Goal: Information Seeking & Learning: Learn about a topic

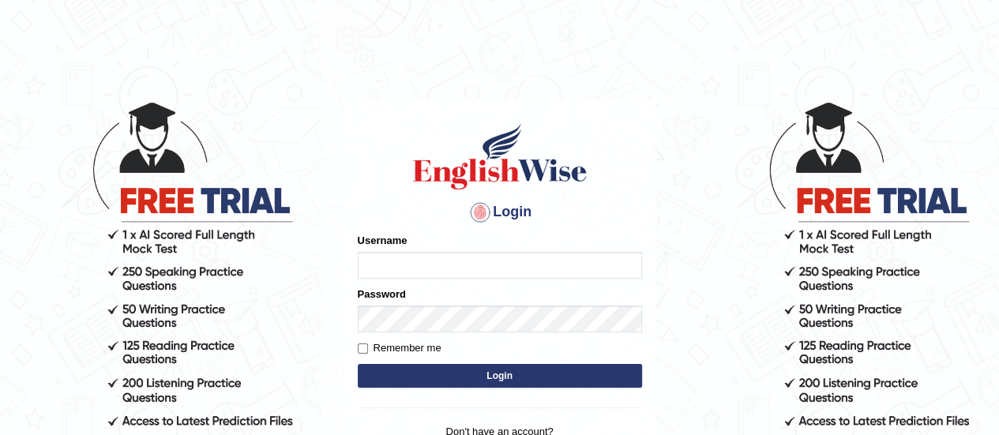
type input "[PERSON_NAME]"
click at [359, 349] on input "Remember me" at bounding box center [363, 349] width 10 height 10
checkbox input "true"
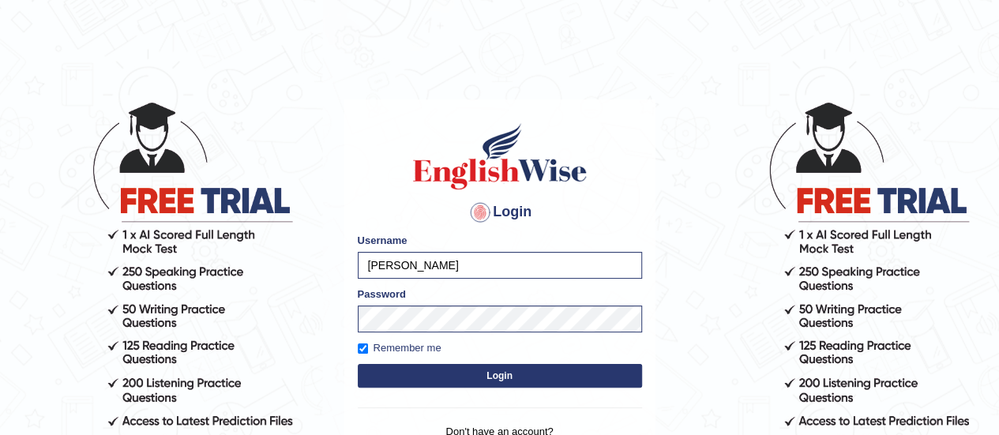
click at [462, 375] on button "Login" at bounding box center [500, 376] width 284 height 24
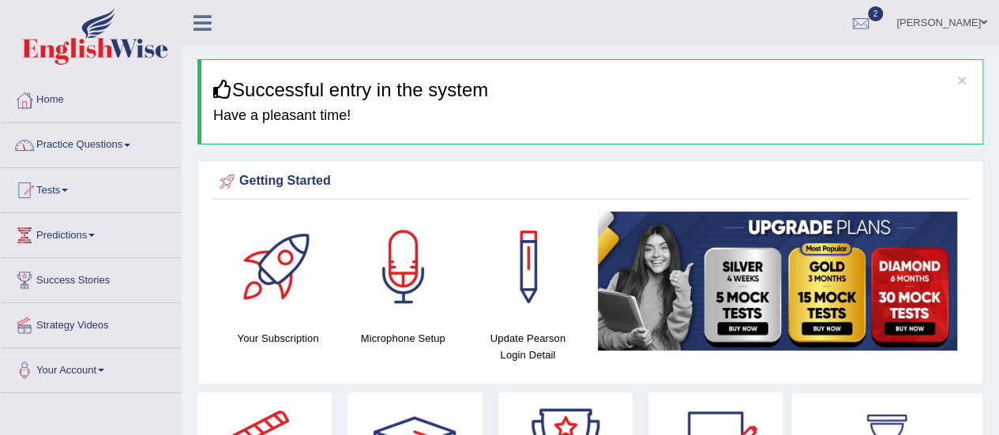
click at [130, 144] on span at bounding box center [127, 145] width 6 height 3
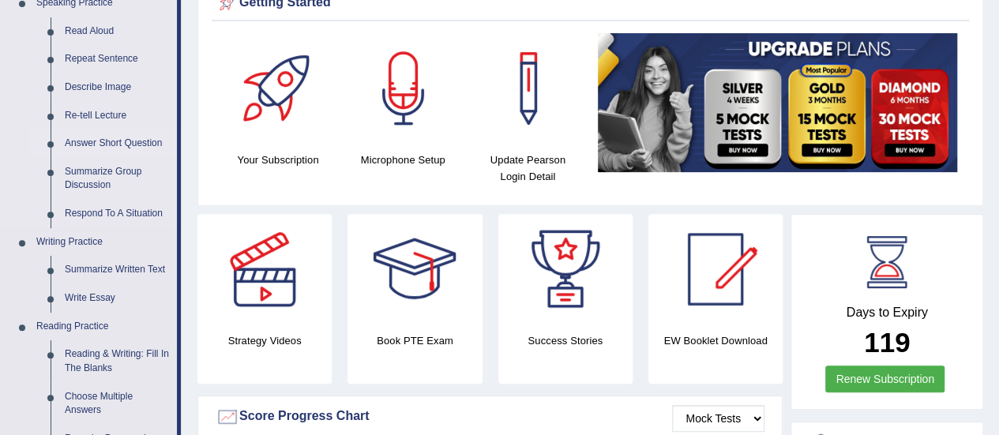
scroll to position [190, 0]
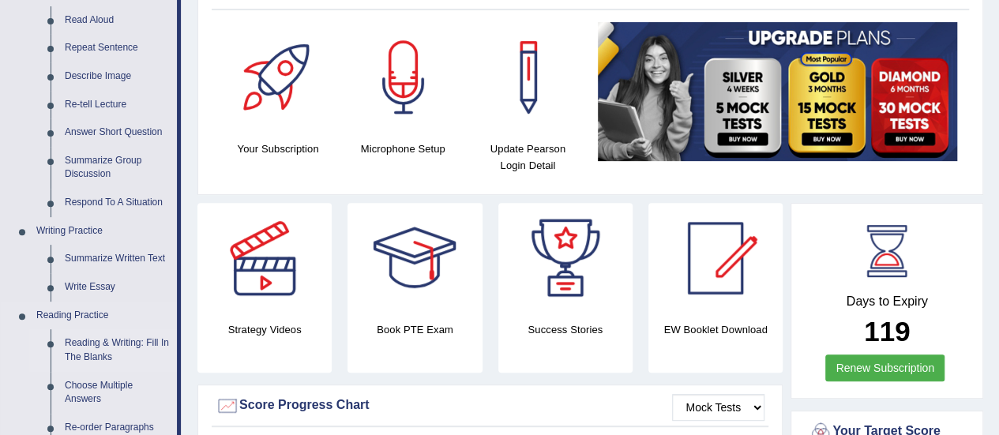
click at [102, 356] on link "Reading & Writing: Fill In The Blanks" at bounding box center [117, 350] width 119 height 42
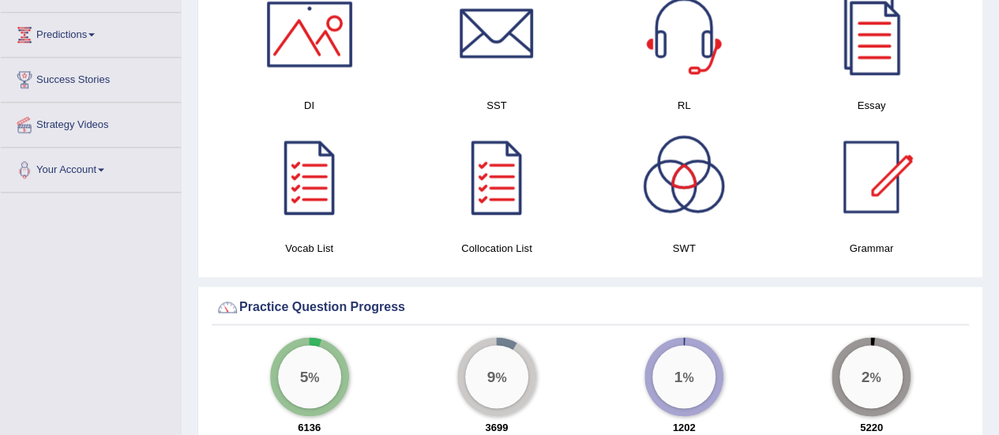
scroll to position [1033, 0]
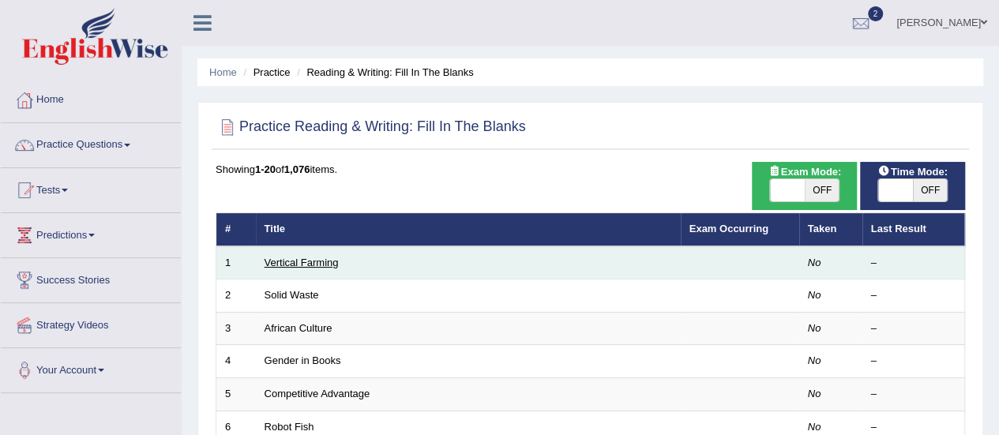
click at [317, 257] on link "Vertical Farming" at bounding box center [302, 263] width 74 height 12
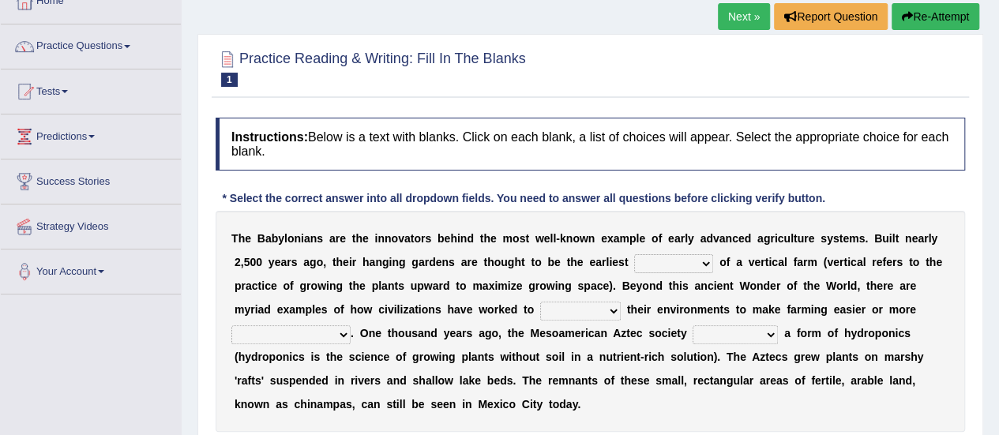
scroll to position [126, 0]
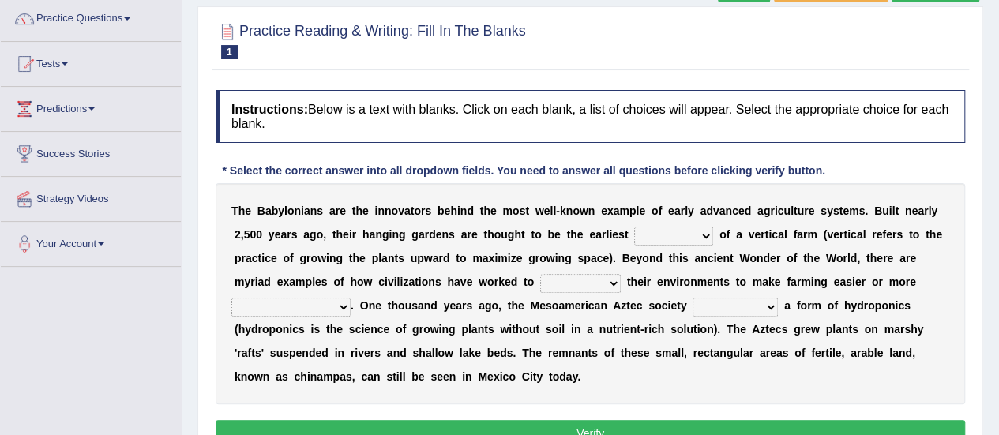
click at [704, 234] on select "prototype failure discredit protocol" at bounding box center [673, 236] width 79 height 19
select select "prototype"
click at [634, 227] on select "prototype failure discredit protocol" at bounding box center [673, 236] width 79 height 19
click at [610, 282] on select "manipulate escape respect disarrange" at bounding box center [580, 283] width 81 height 19
select select "manipulate"
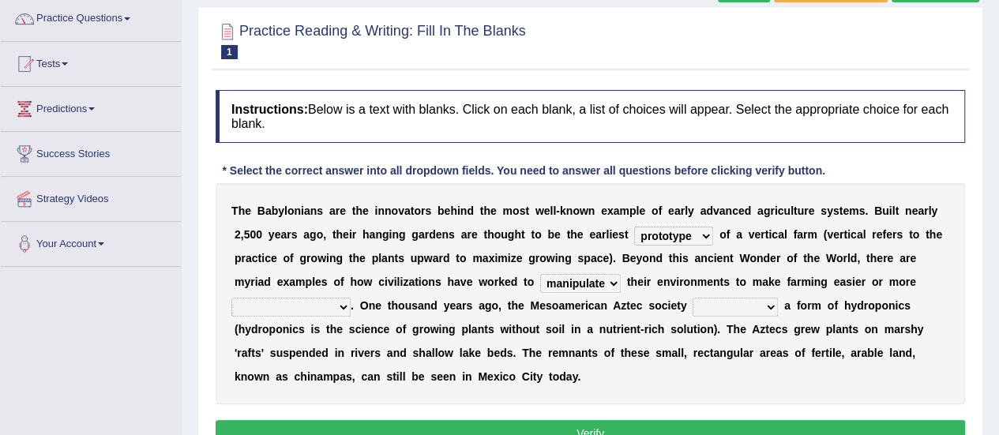
click at [540, 274] on select "manipulate escape respect disarrange" at bounding box center [580, 283] width 81 height 19
click at [339, 307] on select "productive constructive connective counterproductive" at bounding box center [290, 307] width 119 height 19
select select "productive"
click at [231, 298] on select "productive constructive connective counterproductive" at bounding box center [290, 307] width 119 height 19
click at [768, 302] on select "domineered volunteered pioneered engineered" at bounding box center [735, 307] width 85 height 19
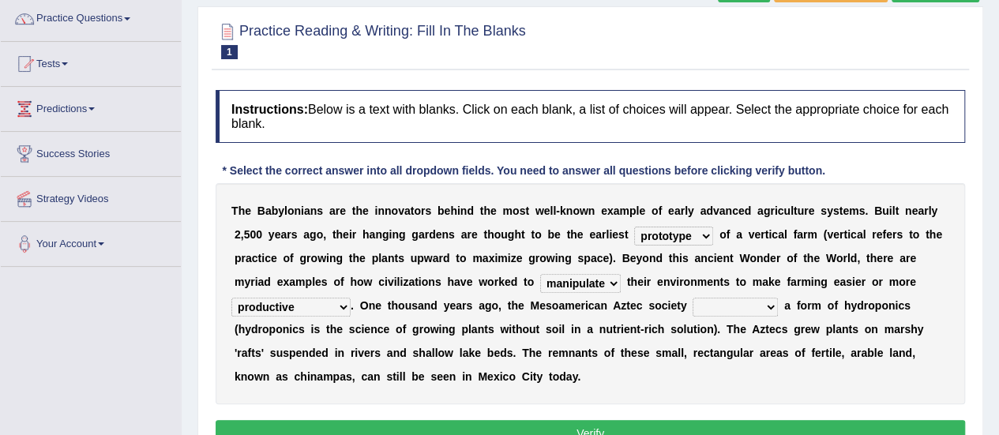
select select "pioneered"
click at [693, 298] on select "domineered volunteered pioneered engineered" at bounding box center [735, 307] width 85 height 19
click at [636, 423] on button "Verify" at bounding box center [590, 433] width 749 height 27
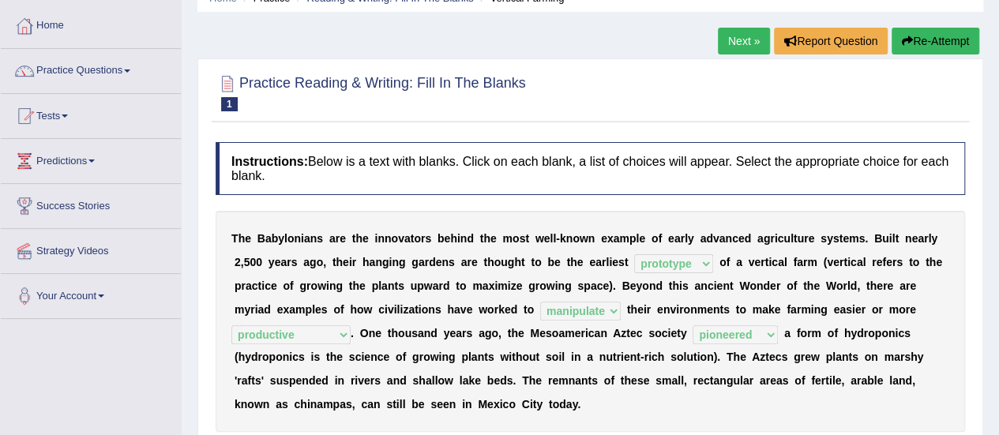
scroll to position [74, 0]
click at [738, 37] on link "Next »" at bounding box center [744, 41] width 52 height 27
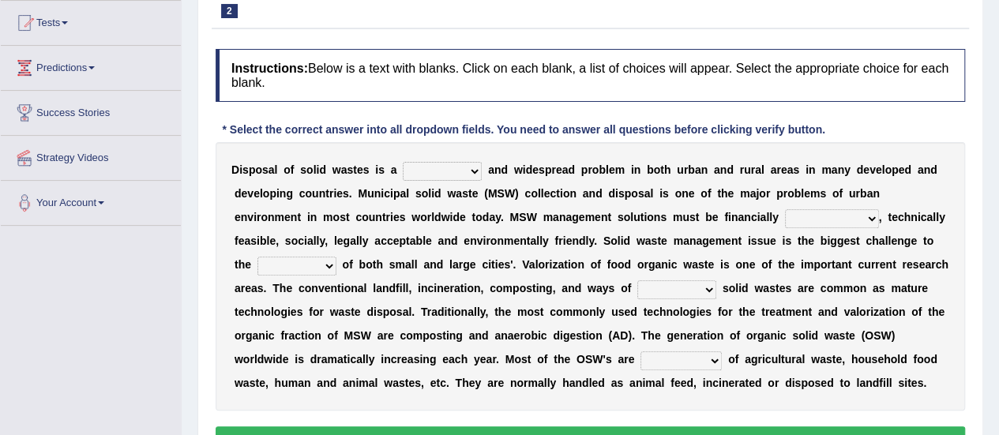
scroll to position [168, 0]
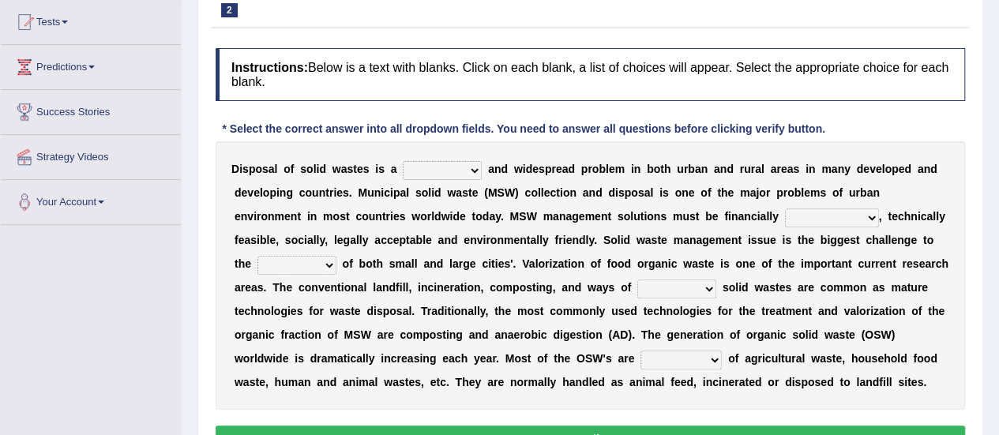
click at [475, 171] on select "slanting stinging stalling shafting" at bounding box center [442, 170] width 79 height 19
select select "stalling"
click at [403, 161] on select "slanting stinging stalling shafting" at bounding box center [442, 170] width 79 height 19
click at [867, 214] on select "unattainable sustainable objectionable treasonable" at bounding box center [832, 217] width 94 height 19
select select "sustainable"
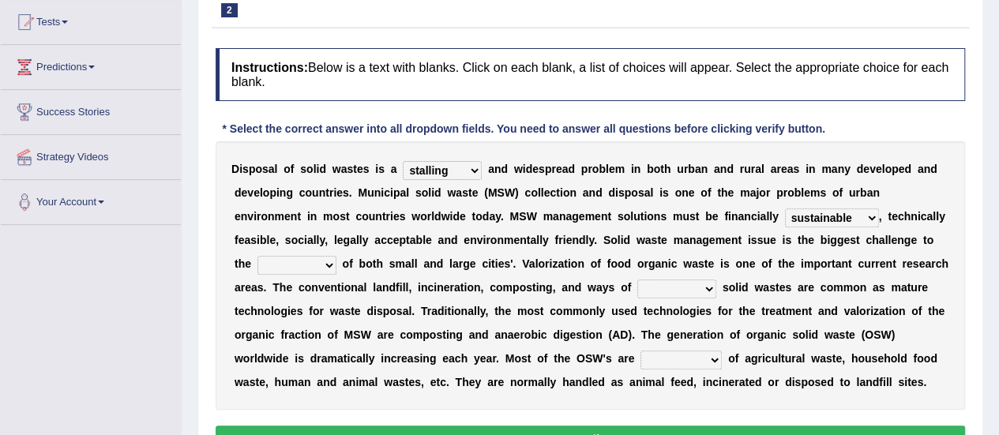
click at [785, 208] on select "unattainable sustainable objectionable treasonable" at bounding box center [832, 217] width 94 height 19
click at [809, 276] on div "D i s p o s a l o f s o l i d w a s t e s i s a slanting stinging stalling shaf…" at bounding box center [590, 275] width 749 height 268
click at [327, 268] on select "plants culture authorities history" at bounding box center [296, 265] width 79 height 19
select select "culture"
click at [257, 256] on select "plants culture authorities history" at bounding box center [296, 265] width 79 height 19
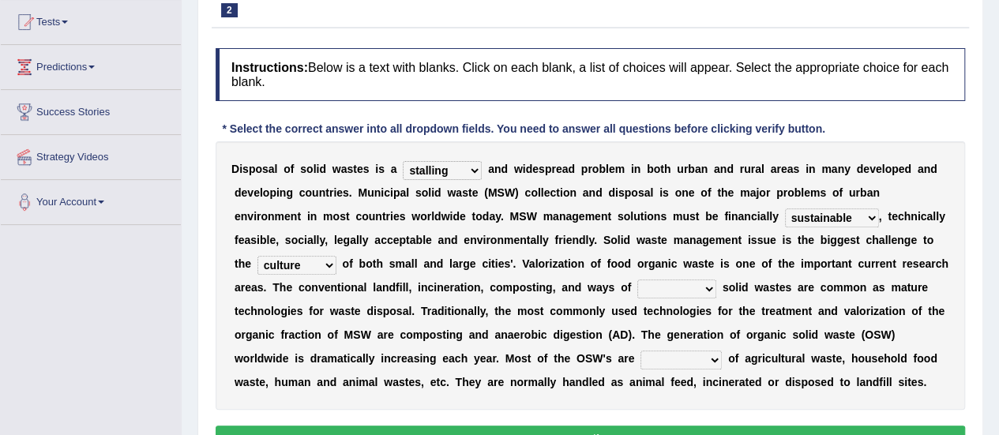
click at [703, 291] on select "reserving preserving deserving handling" at bounding box center [676, 289] width 79 height 19
select select "handling"
click at [637, 280] on select "reserving preserving deserving handling" at bounding box center [676, 289] width 79 height 19
click at [709, 356] on select "composed disposed composing disposing" at bounding box center [680, 360] width 81 height 19
select select "composed"
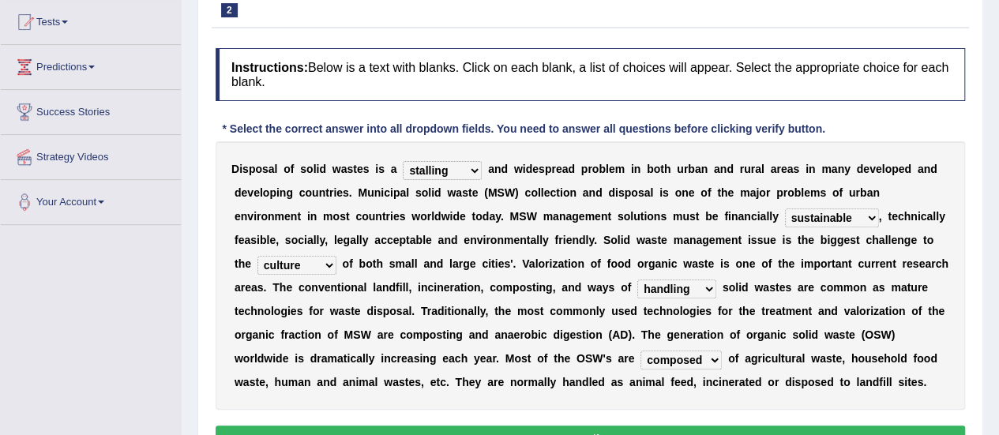
click at [640, 351] on select "composed disposed composing disposing" at bounding box center [680, 360] width 81 height 19
click at [596, 430] on button "Verify" at bounding box center [590, 439] width 749 height 27
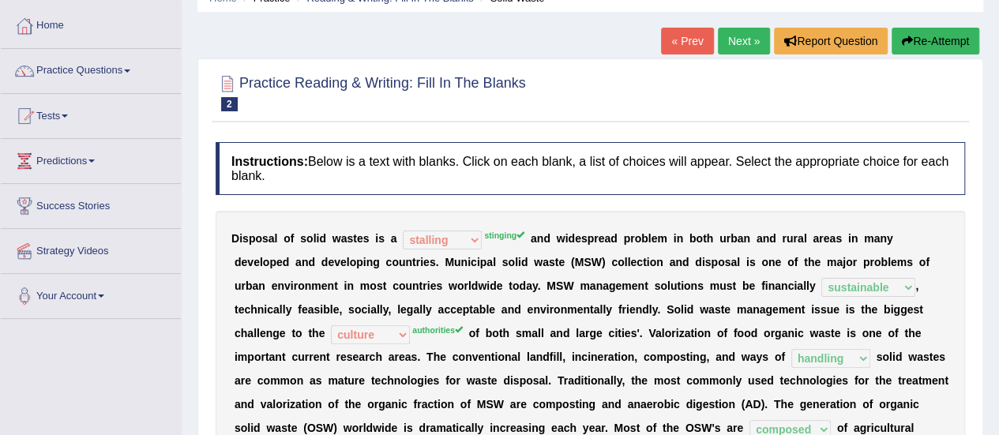
scroll to position [66, 0]
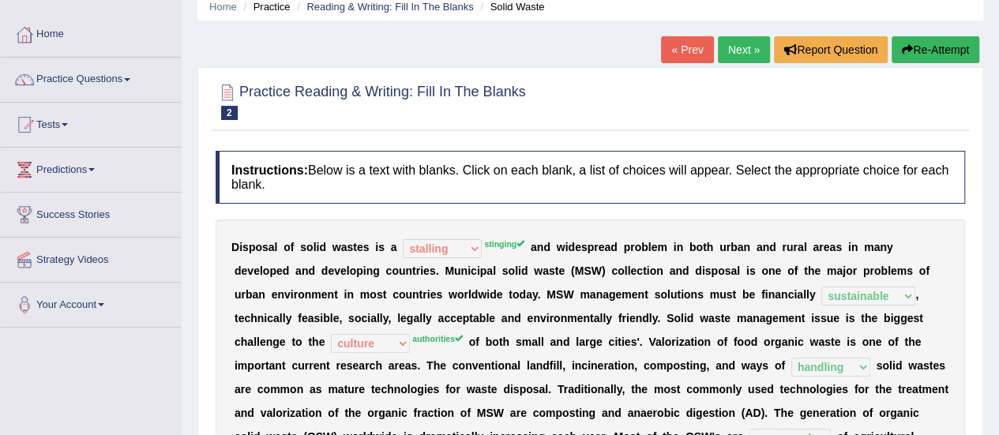
click at [738, 48] on link "Next »" at bounding box center [744, 49] width 52 height 27
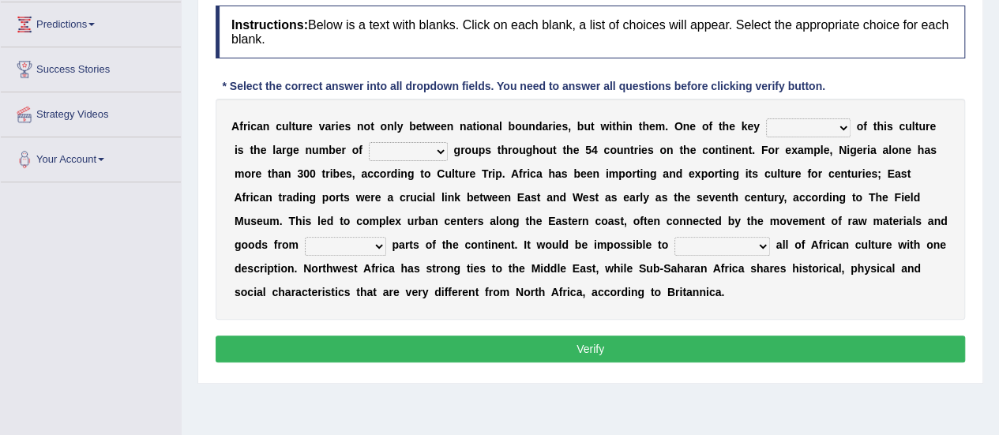
scroll to position [212, 0]
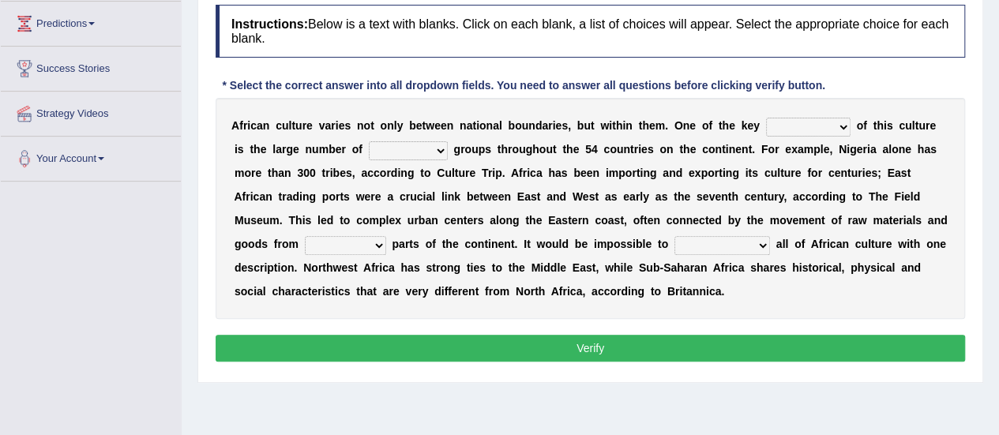
click at [841, 126] on select "conjectures features issues doubts" at bounding box center [808, 127] width 84 height 19
select select "features"
click at [766, 118] on select "conjectures features issues doubts" at bounding box center [808, 127] width 84 height 19
click at [842, 122] on select "conjectures features issues doubts" at bounding box center [808, 127] width 84 height 19
click at [868, 98] on div "A f r i c a n c u l t u r e v a r i e s n o t o n l y b e t w e e n n a t i o n…" at bounding box center [590, 208] width 749 height 221
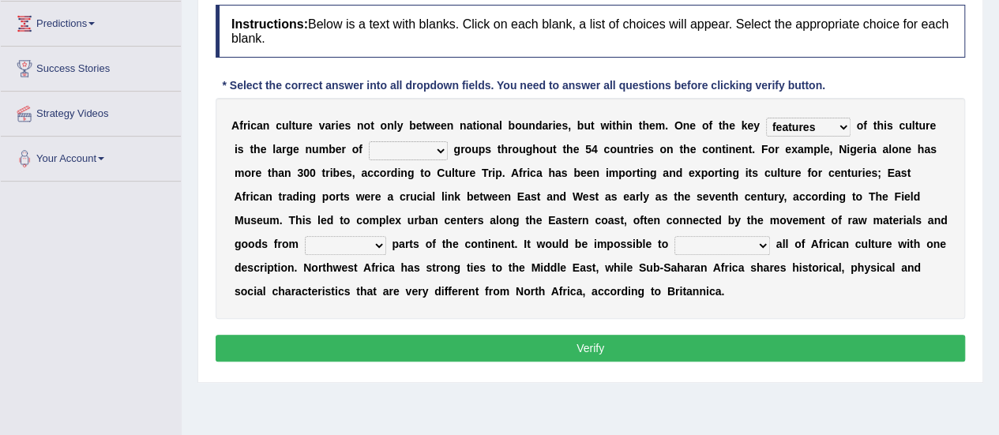
click at [426, 149] on select "ethic ethnic eugenic epic" at bounding box center [408, 150] width 79 height 19
select select "ethnic"
click at [369, 141] on select "ethic ethnic eugenic epic" at bounding box center [408, 150] width 79 height 19
click at [377, 249] on select "forelocked interlocked unlocked landlocked" at bounding box center [345, 245] width 81 height 19
select select "landlocked"
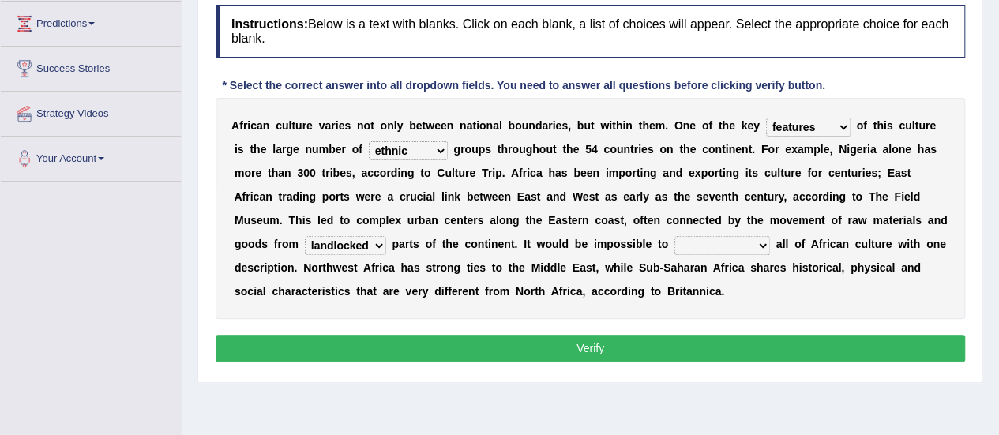
click at [305, 236] on select "forelocked interlocked unlocked landlocked" at bounding box center [345, 245] width 81 height 19
click at [761, 246] on select "characterize conceptualize symbolize synthesize" at bounding box center [722, 245] width 96 height 19
select select "symbolize"
click at [674, 236] on select "characterize conceptualize symbolize synthesize" at bounding box center [722, 245] width 96 height 19
click at [671, 345] on button "Verify" at bounding box center [590, 348] width 749 height 27
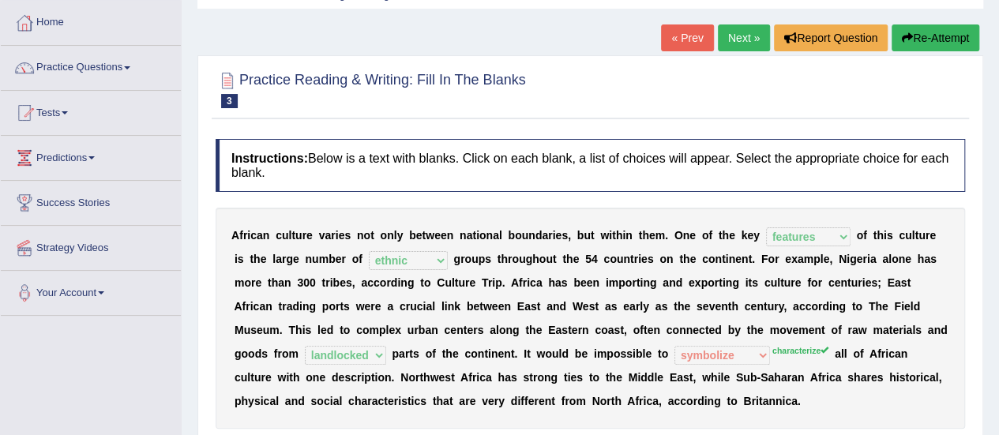
scroll to position [77, 0]
click at [734, 45] on link "Next »" at bounding box center [744, 38] width 52 height 27
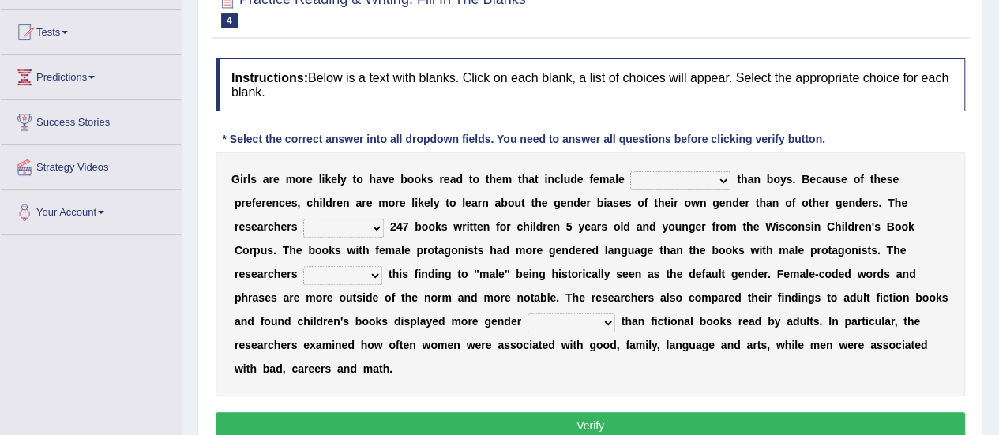
scroll to position [162, 0]
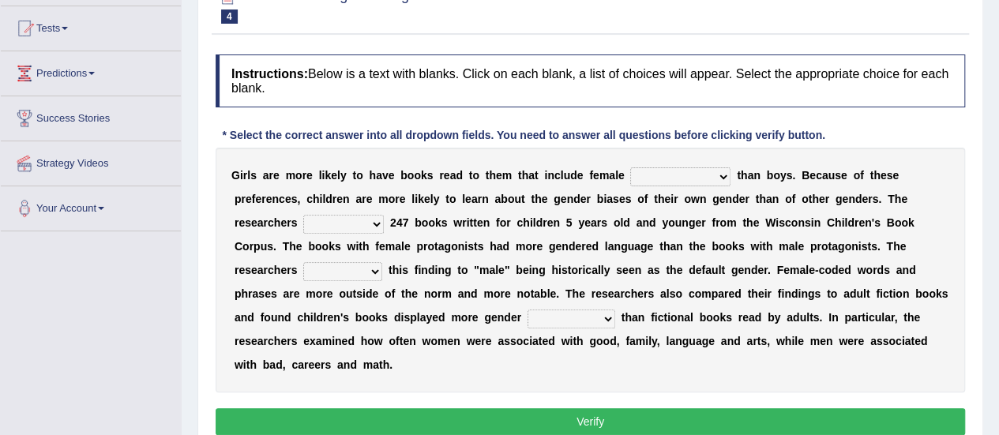
click at [719, 175] on select "protagonists cosmogonists agonists expressionists" at bounding box center [680, 176] width 100 height 19
select select "agonists"
click at [630, 167] on select "protagonists cosmogonists agonists expressionists" at bounding box center [680, 176] width 100 height 19
click at [373, 224] on select "hydrolyzed paralyzed catalyzed analyzed" at bounding box center [343, 224] width 81 height 19
select select "analyzed"
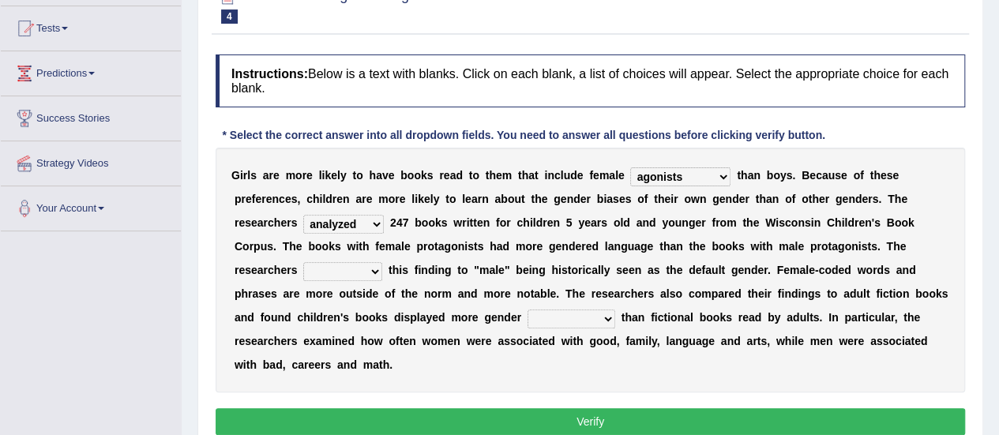
click at [303, 215] on select "hydrolyzed paralyzed catalyzed analyzed" at bounding box center [343, 224] width 81 height 19
click at [720, 175] on select "protagonists cosmogonists agonists expressionists" at bounding box center [680, 176] width 100 height 19
select select "protagonists"
click at [630, 167] on select "protagonists cosmogonists agonists expressionists" at bounding box center [680, 176] width 100 height 19
click at [371, 270] on select "contribute tribute distribute attribute" at bounding box center [342, 271] width 79 height 19
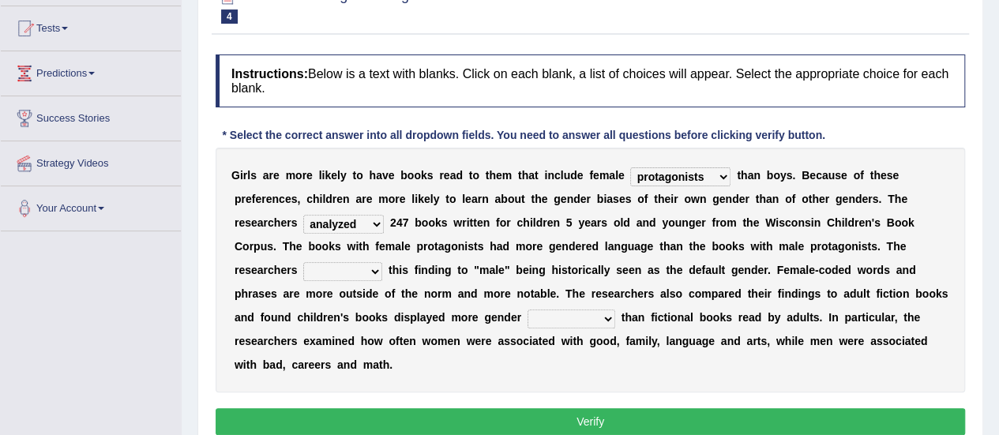
select select "contribute"
click at [303, 262] on select "contribute tribute distribute attribute" at bounding box center [342, 271] width 79 height 19
click at [374, 269] on select "contribute tribute distribute attribute" at bounding box center [342, 271] width 79 height 19
click at [608, 319] on select "stereotypes teletypes prototypes electrotypes" at bounding box center [572, 319] width 88 height 19
select select "stereotypes"
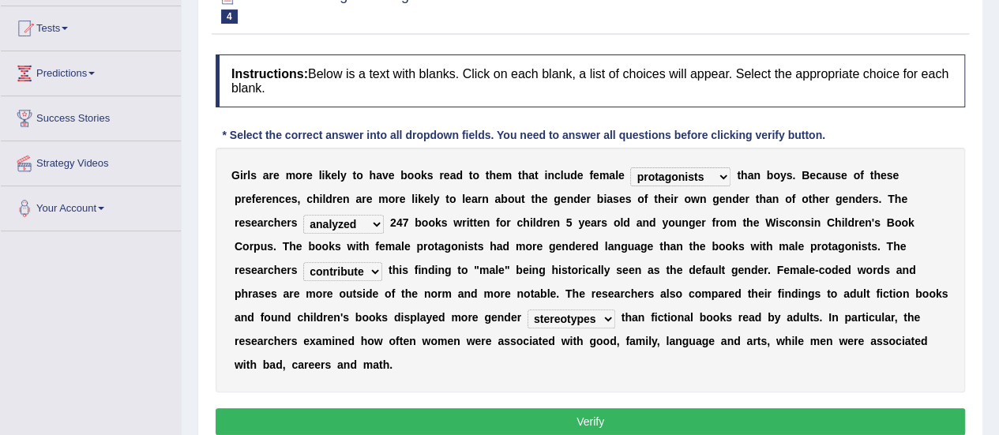
click at [528, 310] on select "stereotypes teletypes prototypes electrotypes" at bounding box center [572, 319] width 88 height 19
click at [573, 413] on button "Verify" at bounding box center [590, 421] width 749 height 27
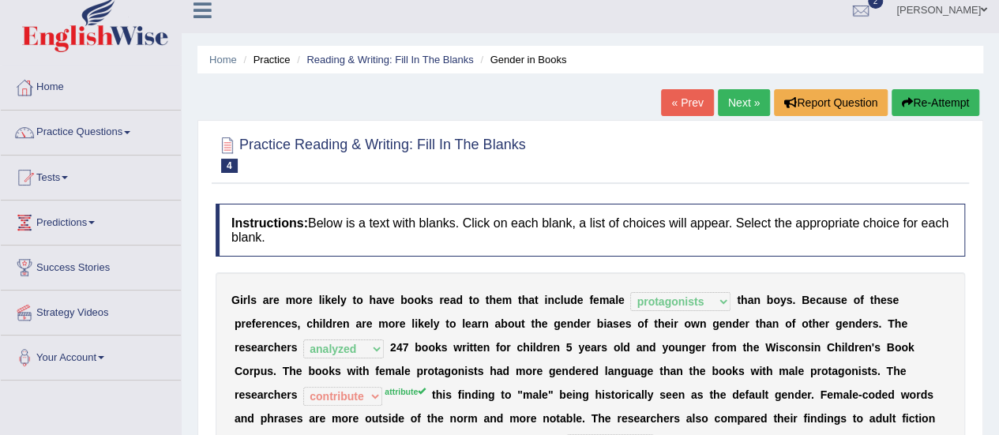
scroll to position [4, 0]
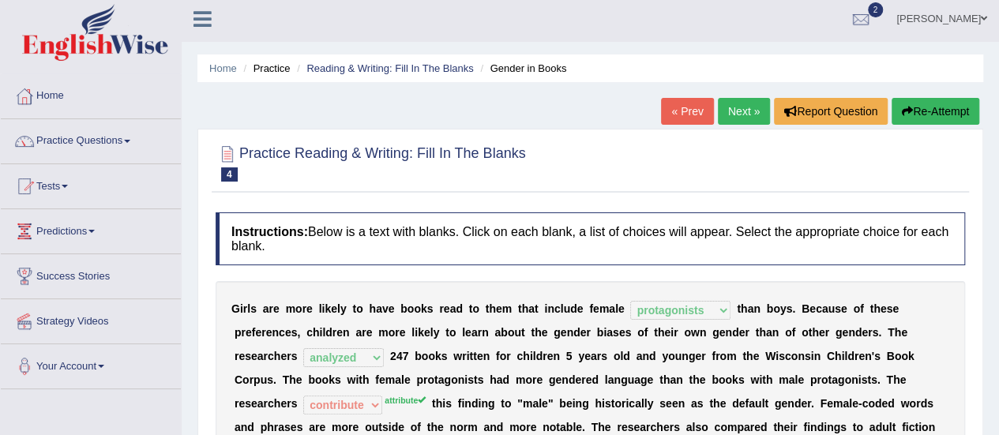
click at [742, 109] on link "Next »" at bounding box center [744, 111] width 52 height 27
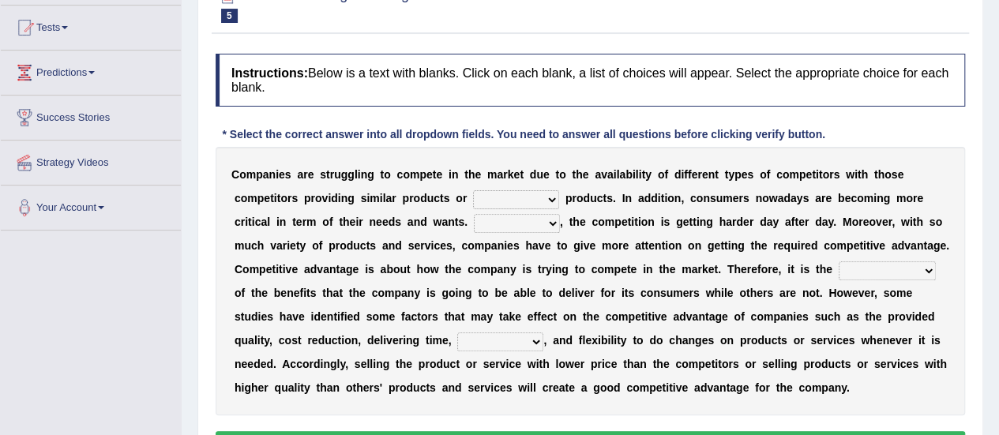
scroll to position [180, 0]
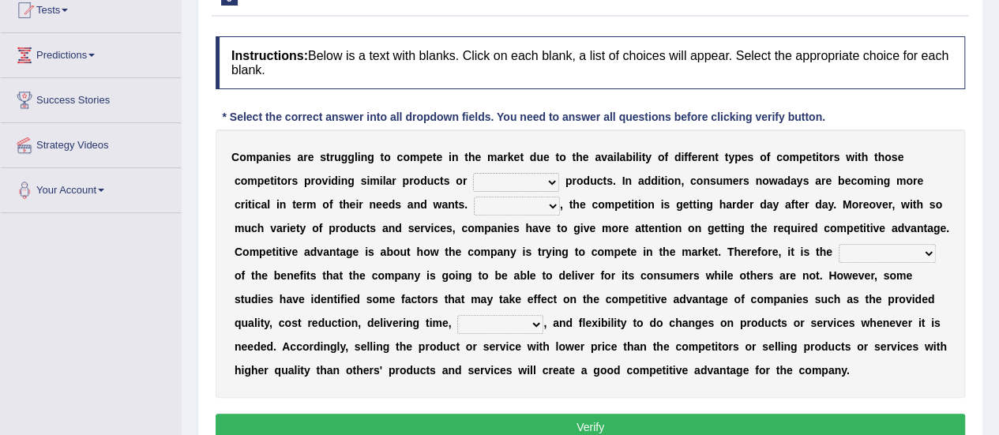
click at [553, 179] on select "constitution restitution substitution institution" at bounding box center [516, 182] width 86 height 19
select select "substitution"
click at [473, 173] on select "constitution restitution substitution institution" at bounding box center [516, 182] width 86 height 19
click at [554, 205] on select "However Instead Additionally Therefore" at bounding box center [517, 206] width 86 height 19
select select "Therefore"
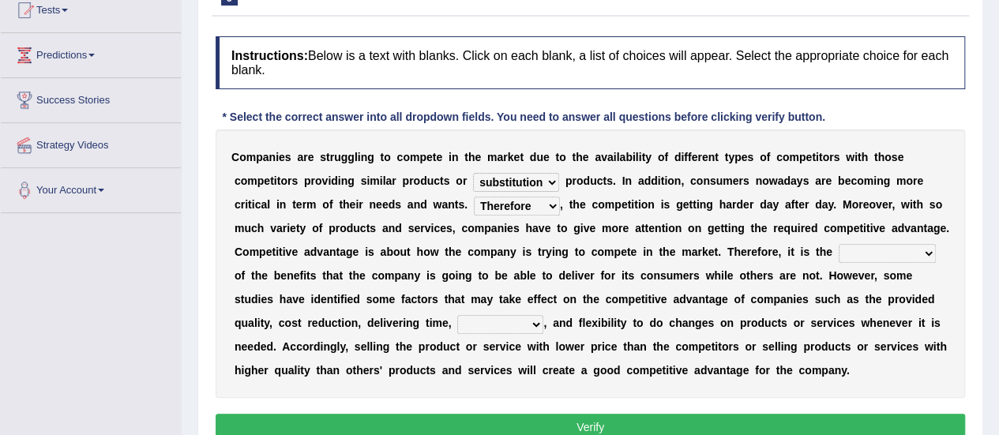
click at [474, 197] on select "However Instead Additionally Therefore" at bounding box center [517, 206] width 86 height 19
click at [929, 252] on select "dissemination ordination determination incarnation" at bounding box center [887, 253] width 97 height 19
select select "determination"
click at [839, 244] on select "dissemination ordination determination incarnation" at bounding box center [887, 253] width 97 height 19
click at [535, 323] on select "captivation aggregation deprivation innovation" at bounding box center [500, 324] width 86 height 19
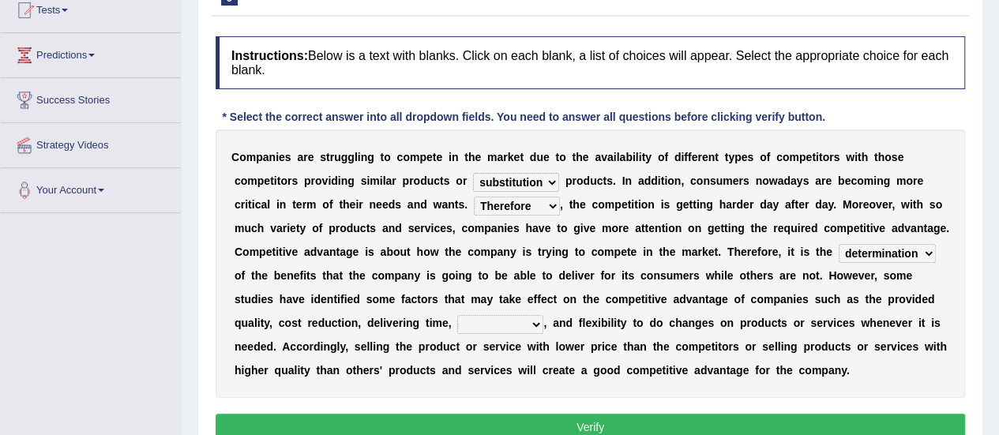
select select "captivation"
click at [457, 315] on select "captivation aggregation deprivation innovation" at bounding box center [500, 324] width 86 height 19
click at [519, 416] on button "Verify" at bounding box center [590, 427] width 749 height 27
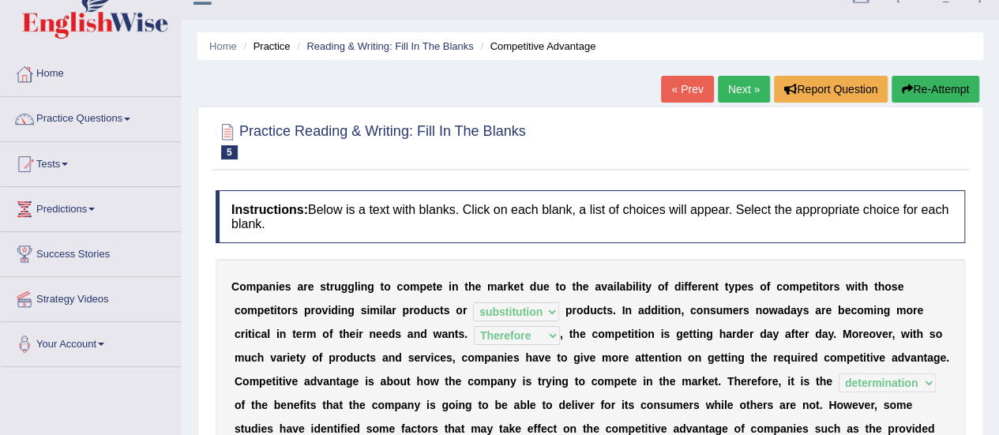
scroll to position [0, 0]
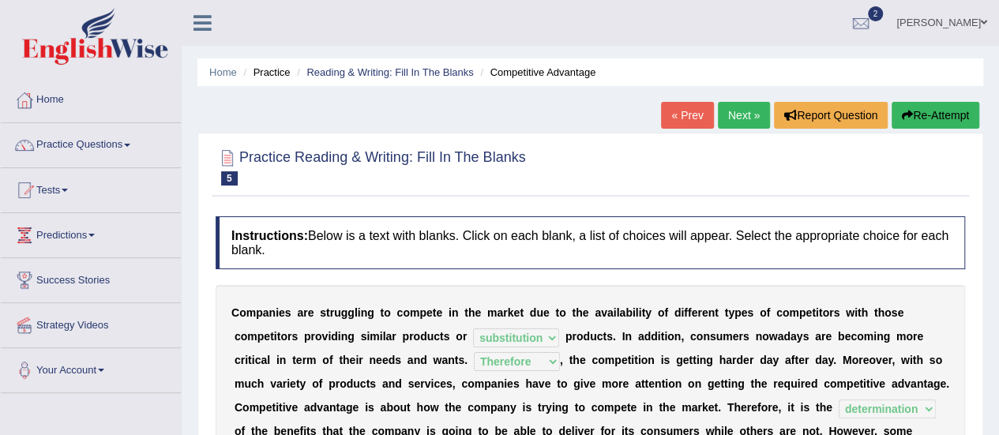
click at [741, 110] on link "Next »" at bounding box center [744, 115] width 52 height 27
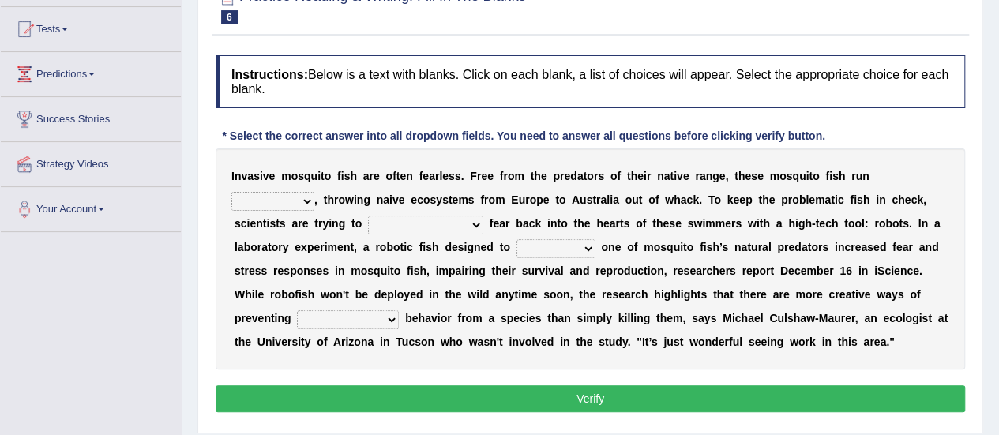
scroll to position [166, 0]
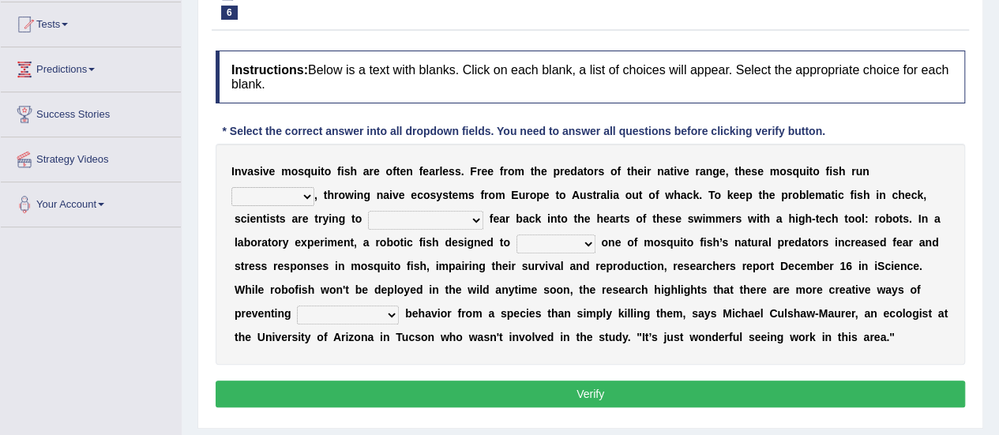
click at [304, 197] on select "occupant flippant rampant concordant" at bounding box center [272, 196] width 83 height 19
select select "concordant"
click at [231, 187] on select "occupant flippant rampant concordant" at bounding box center [272, 196] width 83 height 19
click at [264, 288] on b at bounding box center [267, 290] width 6 height 13
drag, startPoint x: 373, startPoint y: 265, endPoint x: 453, endPoint y: 213, distance: 95.9
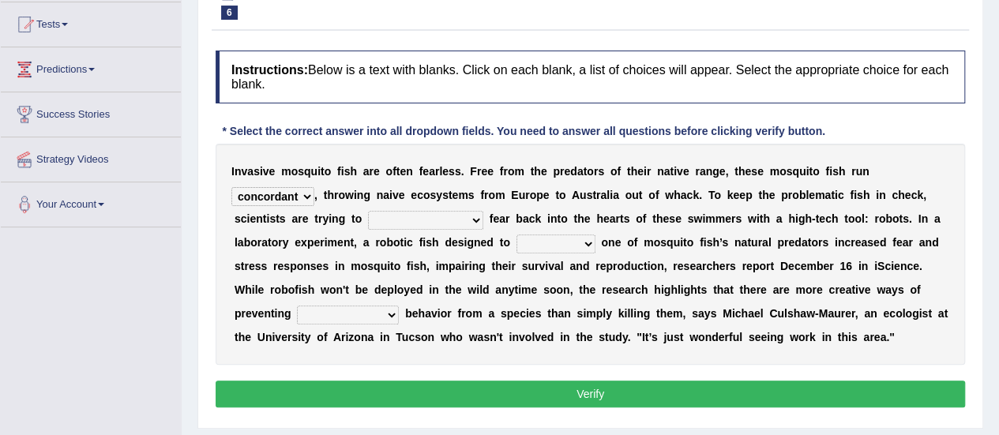
click at [453, 213] on div "I n v a s i v e m o s q u i t o f i s h a r e o f t e n f e a r l e s s . F r e…" at bounding box center [590, 254] width 749 height 221
click at [435, 218] on select "accept spike strike drake" at bounding box center [425, 220] width 115 height 19
click at [368, 211] on select "accept spike strike drake" at bounding box center [425, 220] width 115 height 19
click at [438, 212] on select "accept spike strike drake" at bounding box center [425, 220] width 115 height 19
select select "strike"
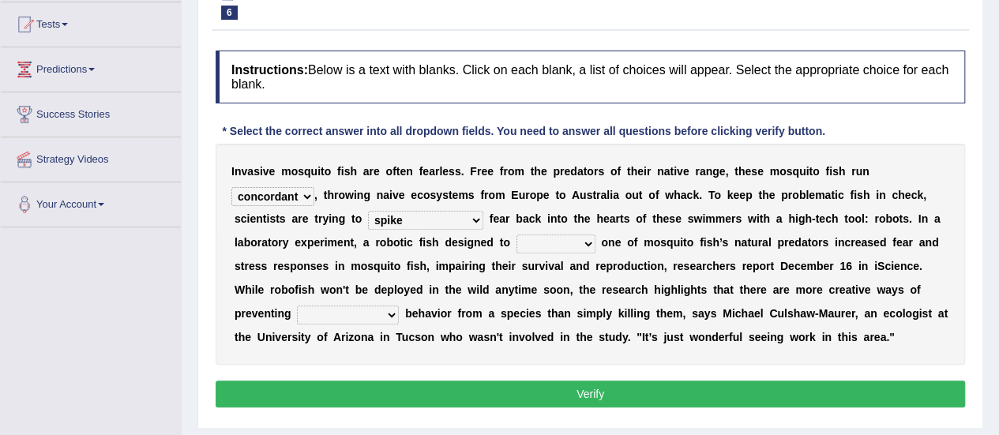
click at [368, 211] on select "accept spike strike drake" at bounding box center [425, 220] width 115 height 19
click at [581, 242] on select "bequest mimic battle conquest" at bounding box center [555, 244] width 79 height 19
select select "mimic"
click at [516, 235] on select "bequest mimic battle conquest" at bounding box center [555, 244] width 79 height 19
click at [389, 314] on select "unprivileged unprecedented uncharted unwanted" at bounding box center [348, 315] width 102 height 19
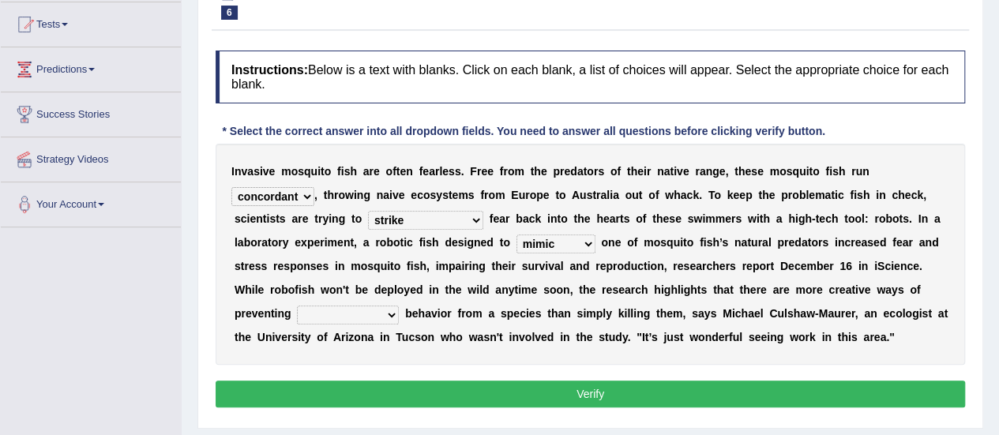
click at [168, 366] on div "Toggle navigation Home Practice Questions Speaking Practice Read Aloud Repeat S…" at bounding box center [499, 244] width 999 height 821
click at [387, 314] on select "unprivileged unprecedented uncharted unwanted" at bounding box center [348, 315] width 102 height 19
click at [297, 306] on select "unprivileged unprecedented uncharted unwanted" at bounding box center [348, 315] width 102 height 19
click at [389, 314] on select "unprivileged unprecedented uncharted unwanted" at bounding box center [348, 315] width 102 height 19
select select "unwanted"
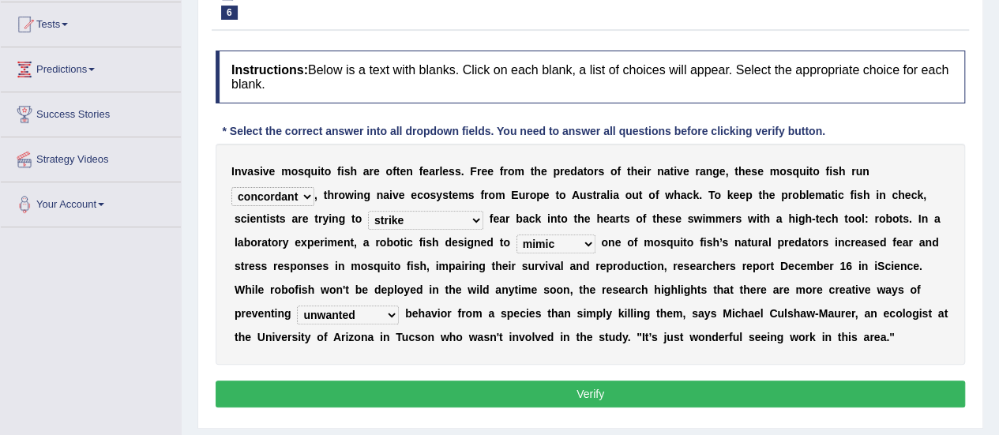
click at [297, 306] on select "unprivileged unprecedented uncharted unwanted" at bounding box center [348, 315] width 102 height 19
click at [532, 394] on button "Verify" at bounding box center [590, 394] width 749 height 27
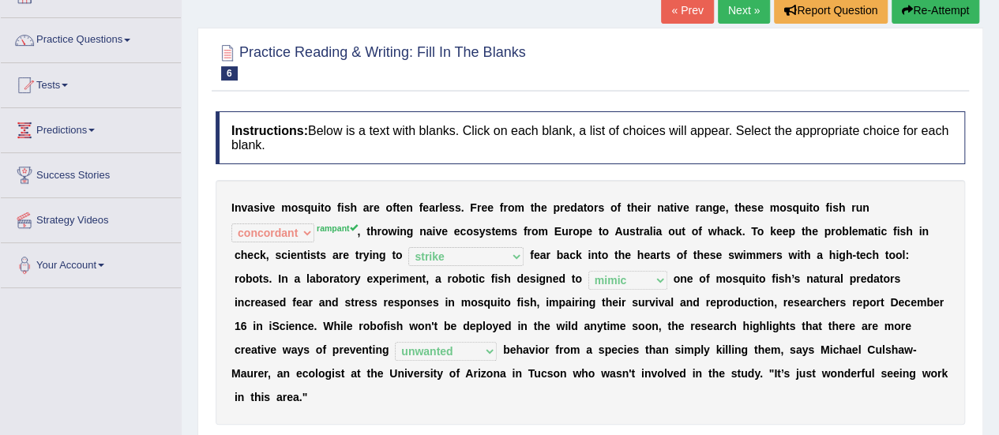
scroll to position [0, 0]
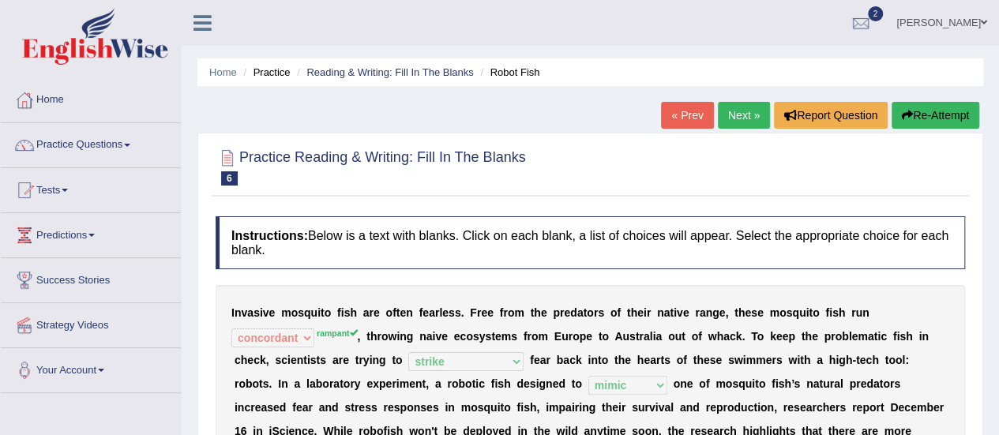
click at [737, 115] on link "Next »" at bounding box center [744, 115] width 52 height 27
click at [734, 111] on link "Next »" at bounding box center [744, 115] width 52 height 27
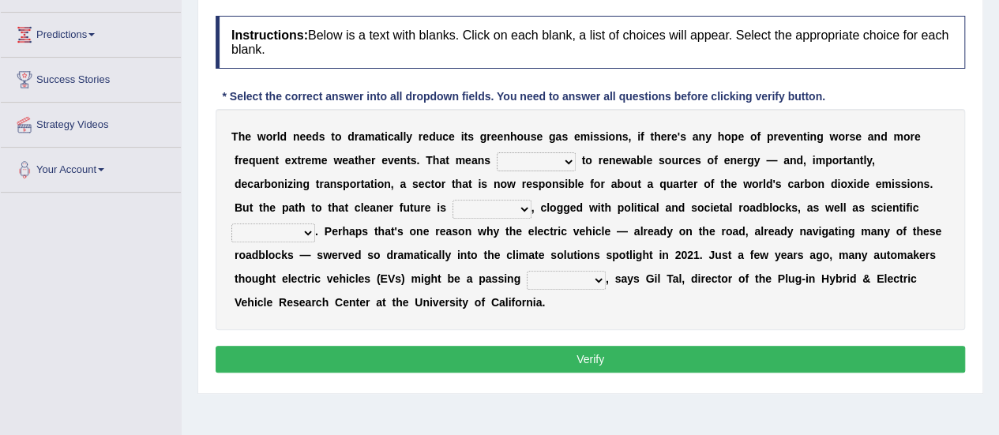
scroll to position [199, 0]
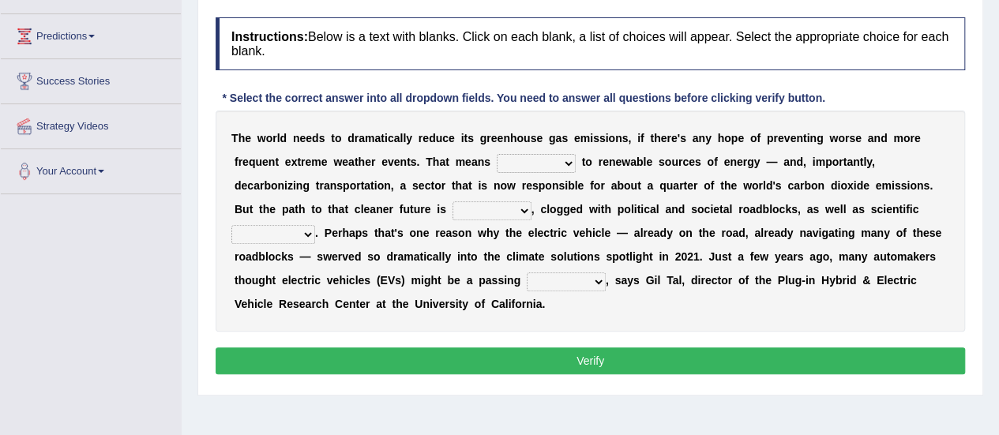
click at [564, 164] on select "grafting drafting crafting shifting" at bounding box center [536, 163] width 79 height 19
select select "shifting"
click at [497, 154] on select "grafting drafting crafting shifting" at bounding box center [536, 163] width 79 height 19
click at [529, 211] on select "daunting daunted daunt dauntless" at bounding box center [492, 210] width 79 height 19
select select "dauntless"
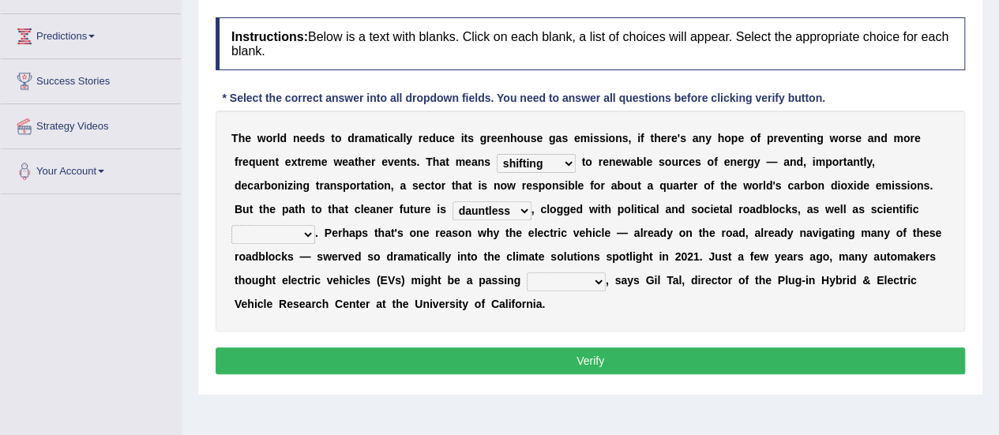
click at [453, 201] on select "daunting daunted daunt dauntless" at bounding box center [492, 210] width 79 height 19
click at [305, 231] on select "spectacles obstacles tentacles receptacles" at bounding box center [273, 234] width 84 height 19
select select "obstacles"
click at [231, 225] on select "spectacles obstacles tentacles receptacles" at bounding box center [273, 234] width 84 height 19
click at [596, 280] on select "fad gad tad lad" at bounding box center [566, 281] width 79 height 19
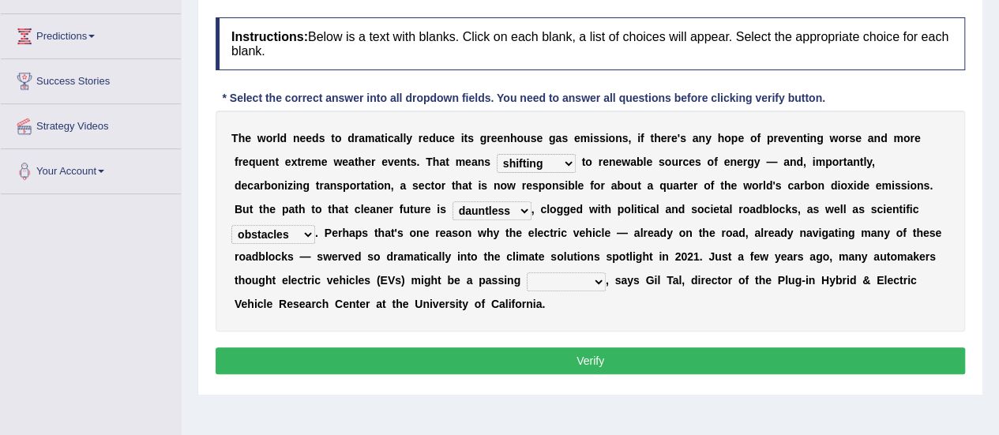
select select "fad"
click at [527, 272] on select "fad gad tad lad" at bounding box center [566, 281] width 79 height 19
click at [559, 354] on button "Verify" at bounding box center [590, 360] width 749 height 27
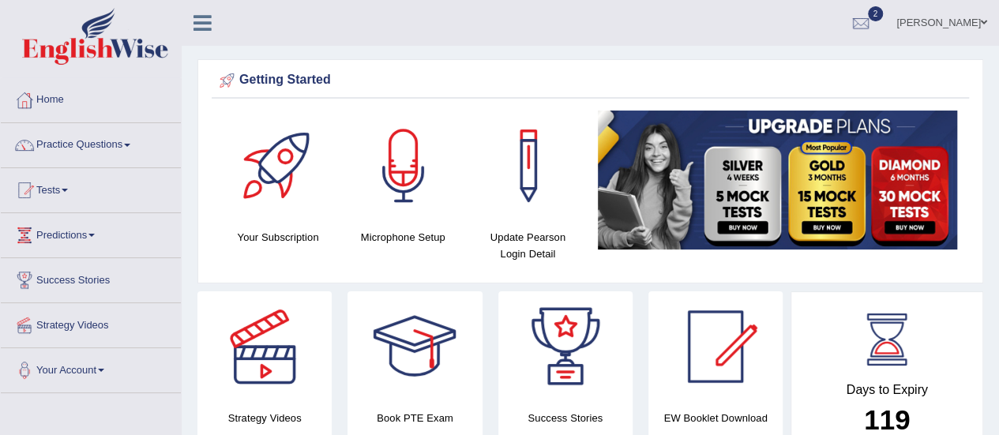
click at [100, 231] on link "Predictions" at bounding box center [91, 232] width 180 height 39
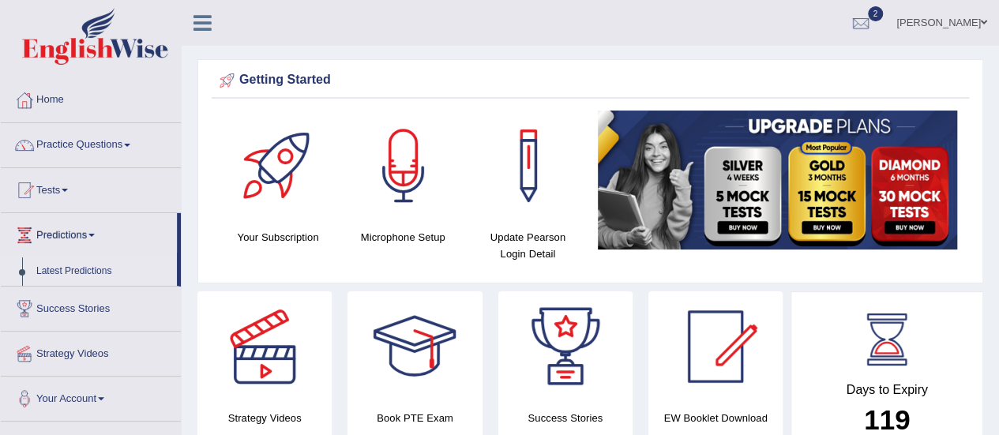
click at [92, 268] on link "Latest Predictions" at bounding box center [103, 271] width 148 height 28
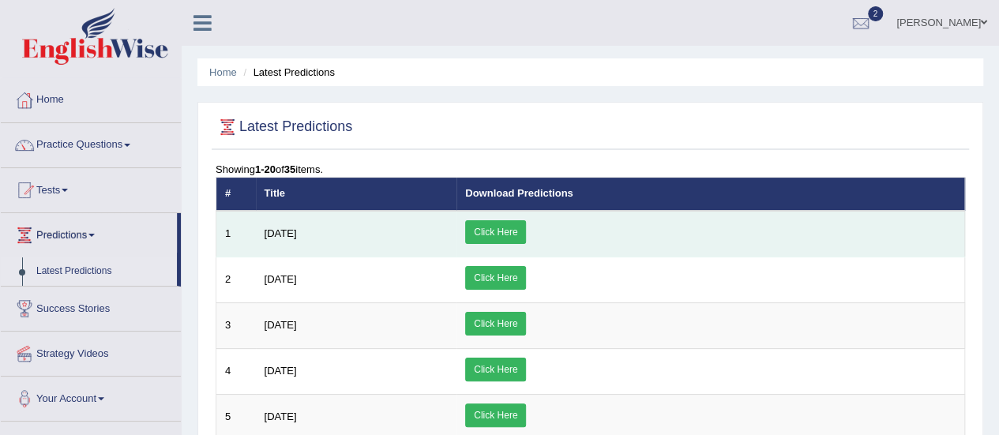
click at [295, 235] on span "[DATE]" at bounding box center [281, 233] width 32 height 12
click at [526, 228] on link "Click Here" at bounding box center [495, 232] width 61 height 24
